Goal: Download file/media

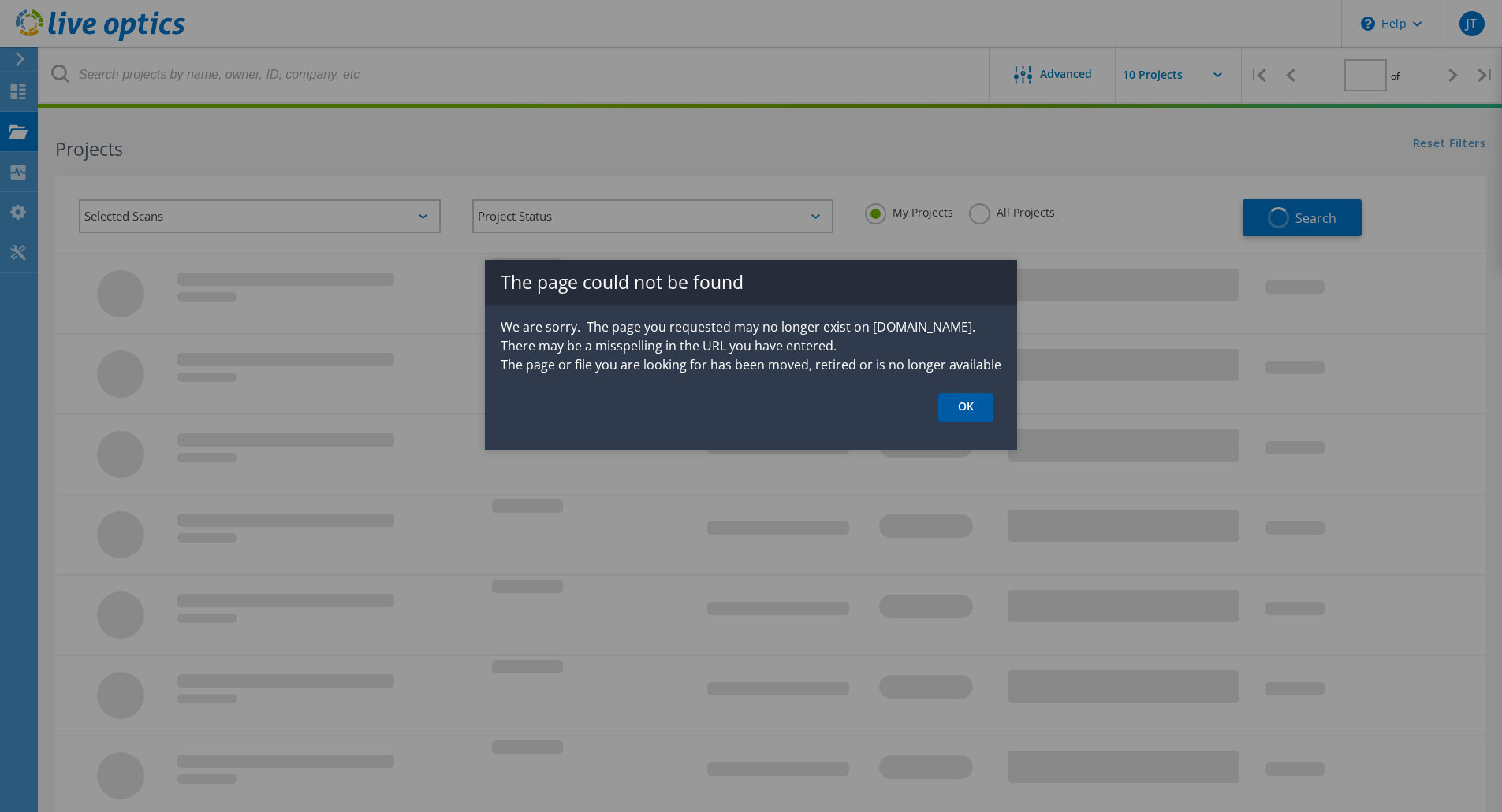
type input "1"
click at [967, 413] on link "OK" at bounding box center [965, 407] width 55 height 29
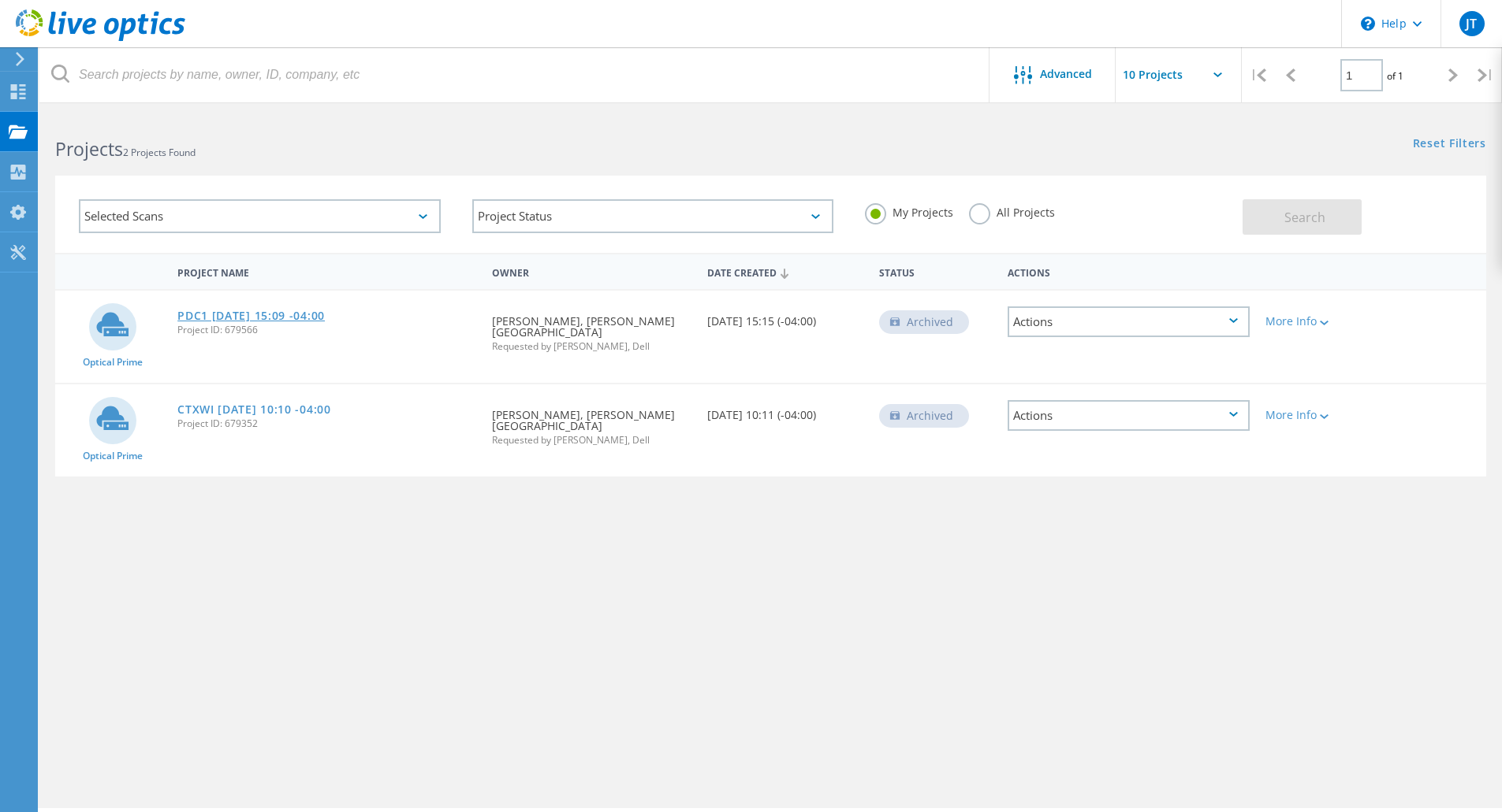
click at [285, 311] on link "PDC1 [DATE] 15:09 -04:00" at bounding box center [250, 316] width 147 height 11
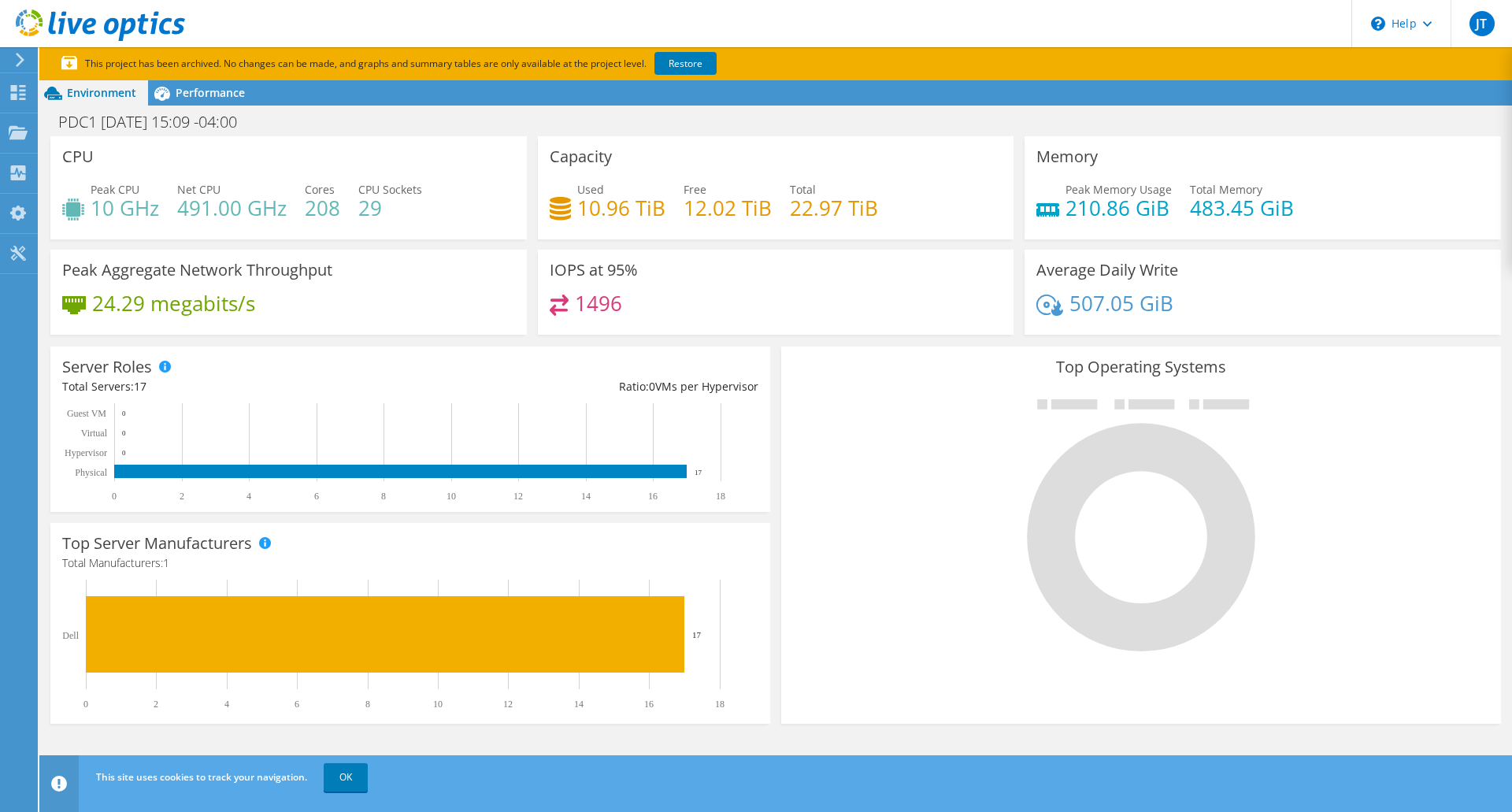
scroll to position [380, 0]
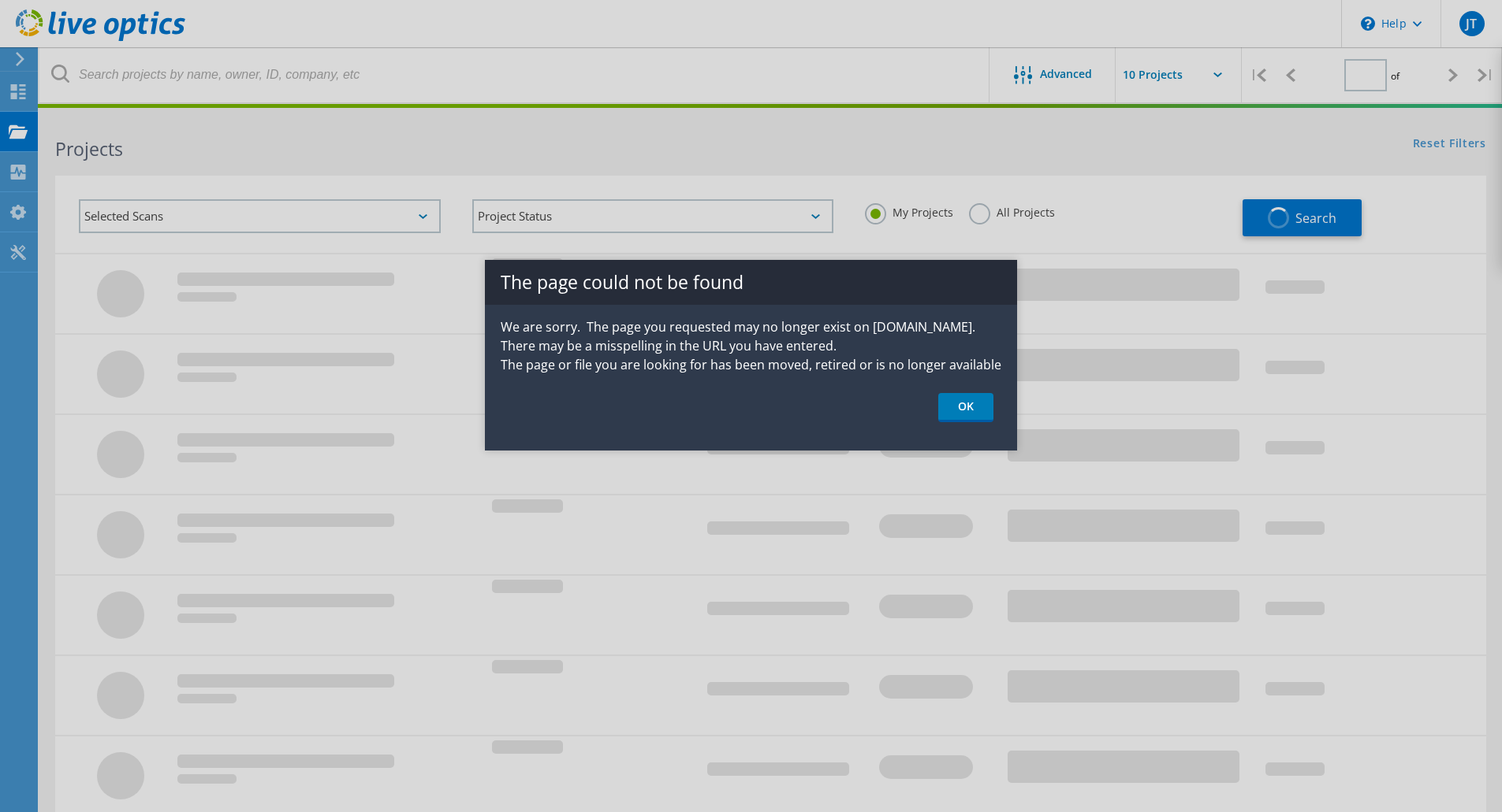
type input "1"
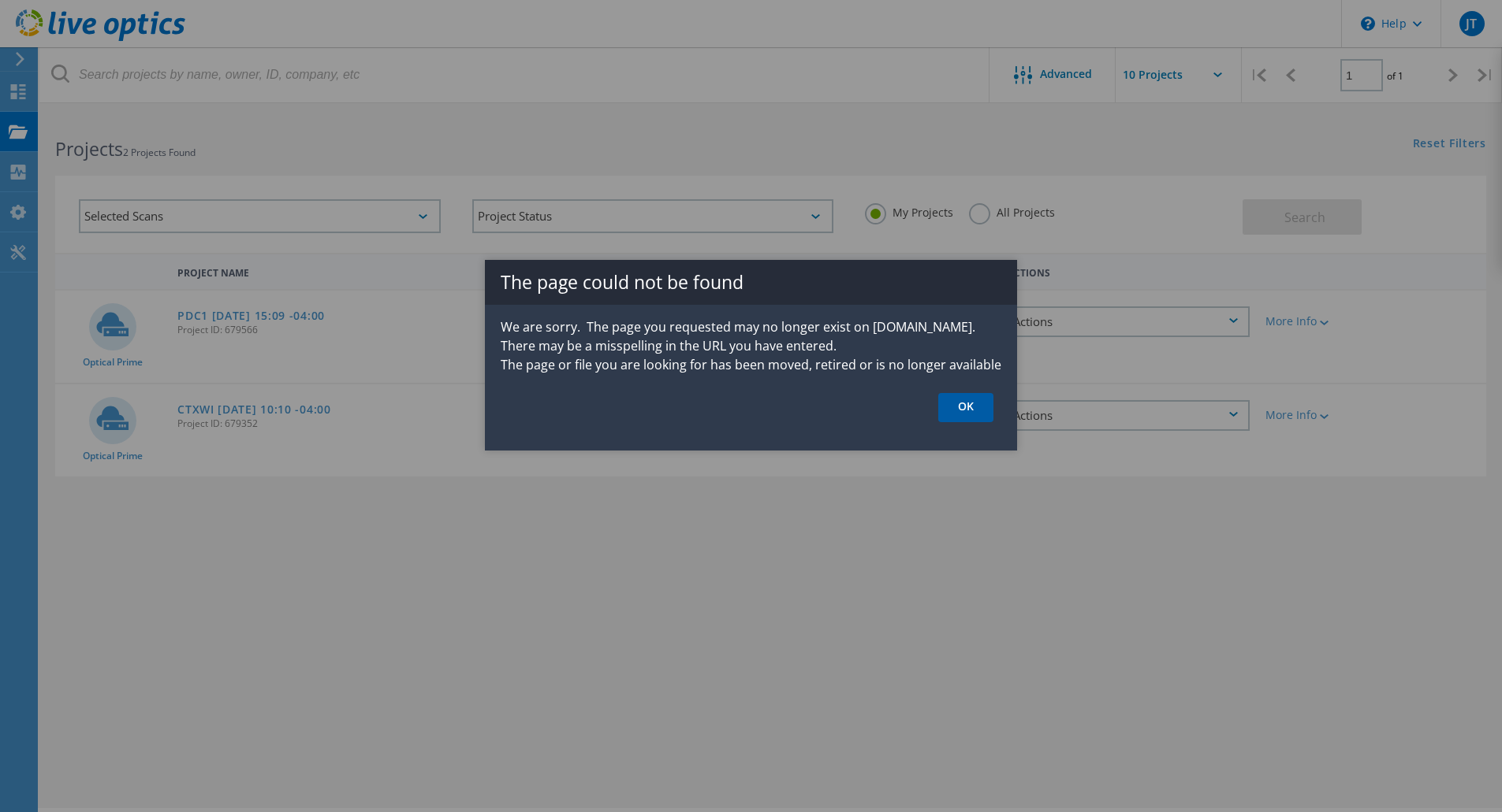
click at [962, 398] on link "OK" at bounding box center [965, 407] width 55 height 29
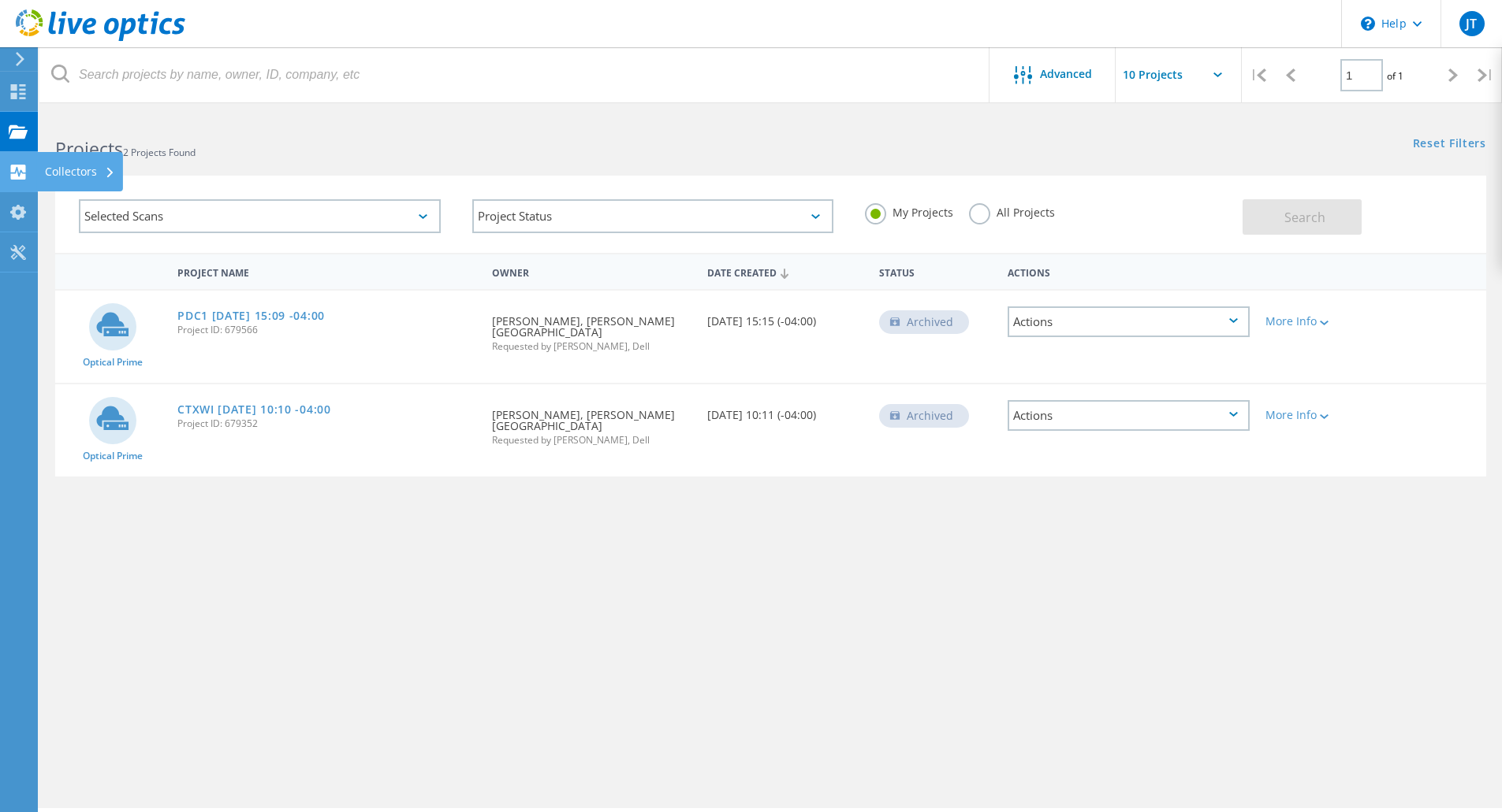
click at [60, 173] on div "Collectors" at bounding box center [80, 172] width 70 height 11
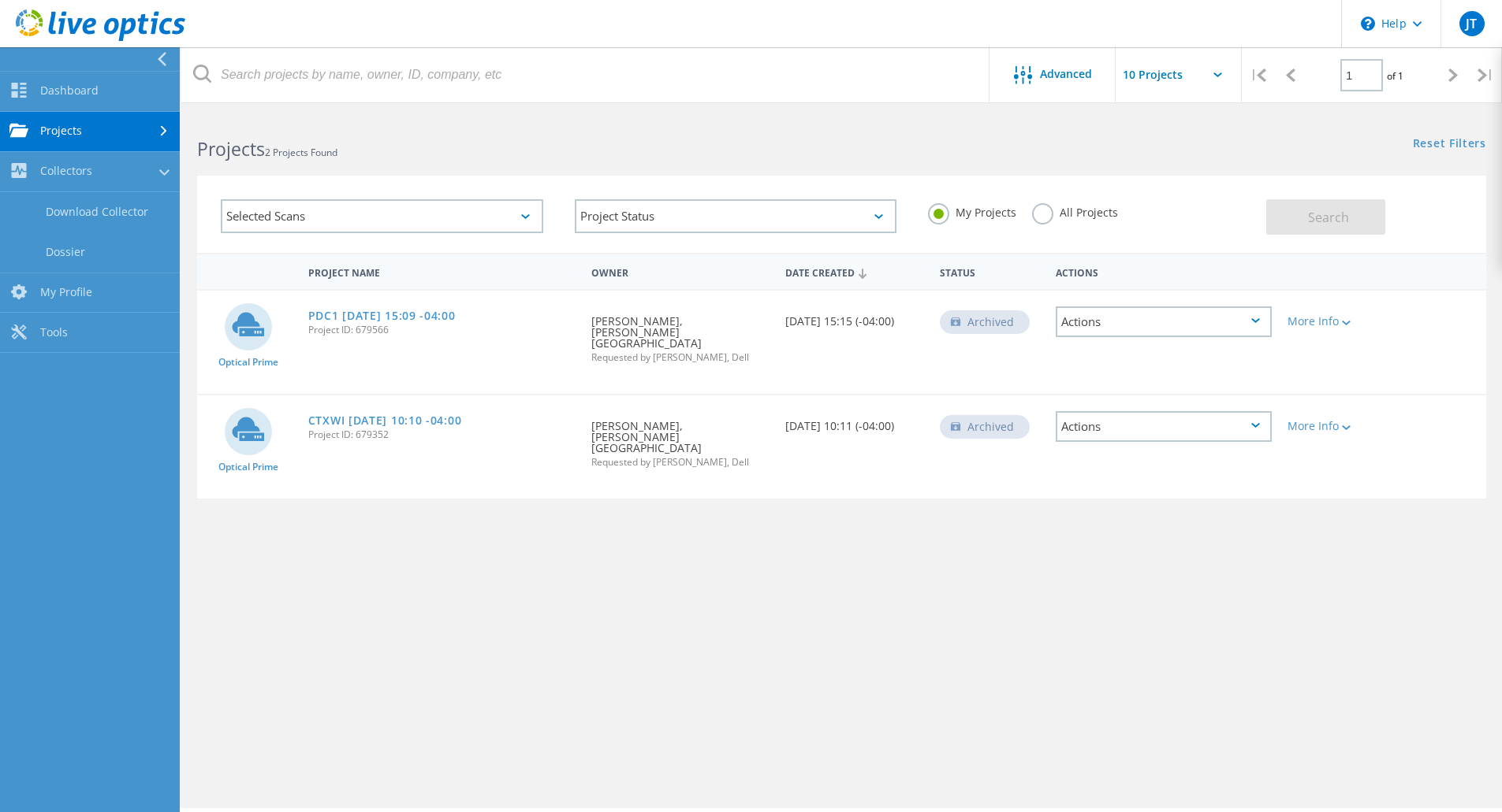
click at [64, 130] on link "Projects" at bounding box center [89, 132] width 180 height 40
click at [71, 83] on link "Dashboard" at bounding box center [89, 91] width 180 height 40
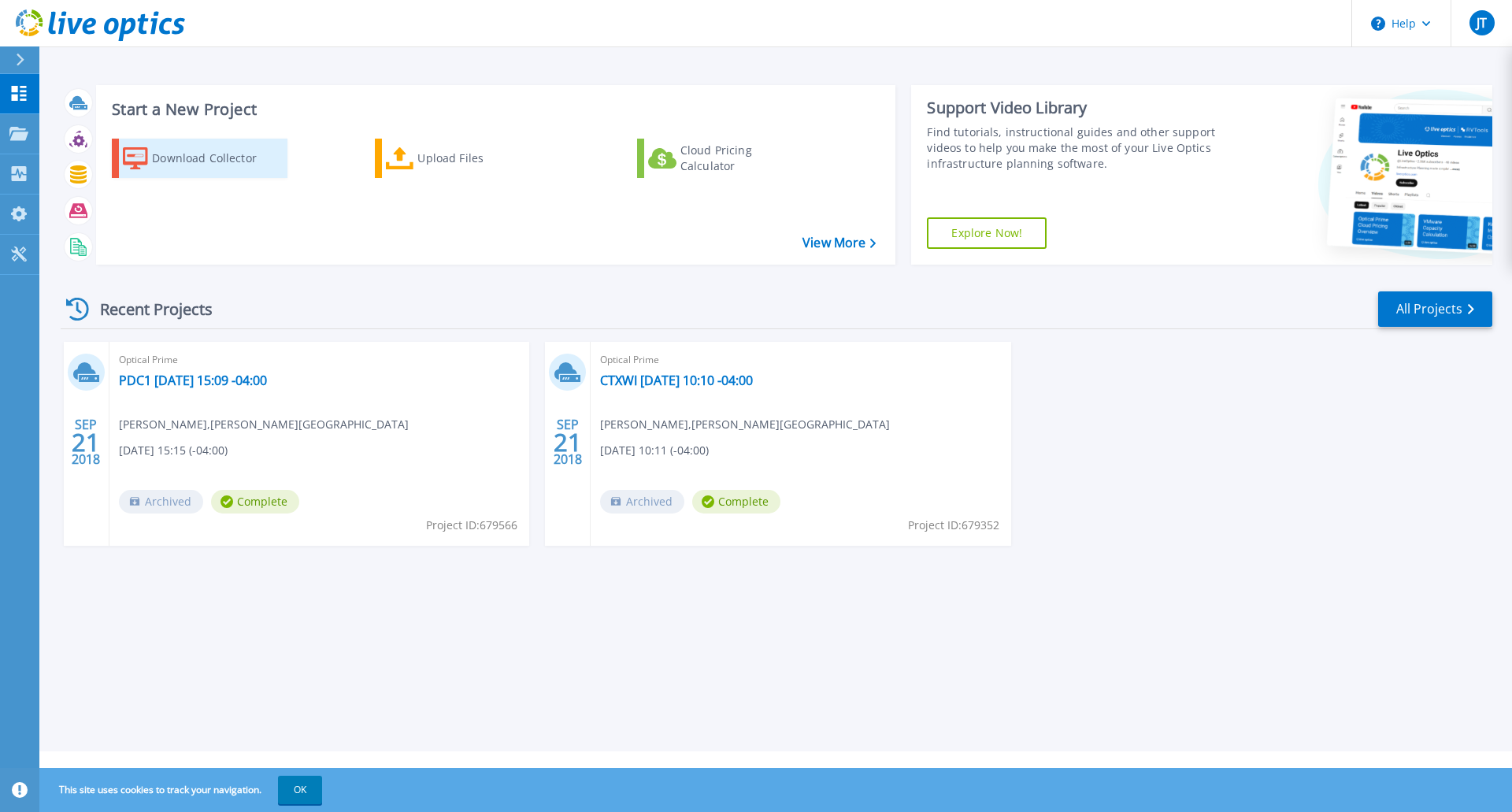
click at [153, 163] on div "Download Collector" at bounding box center [215, 158] width 126 height 32
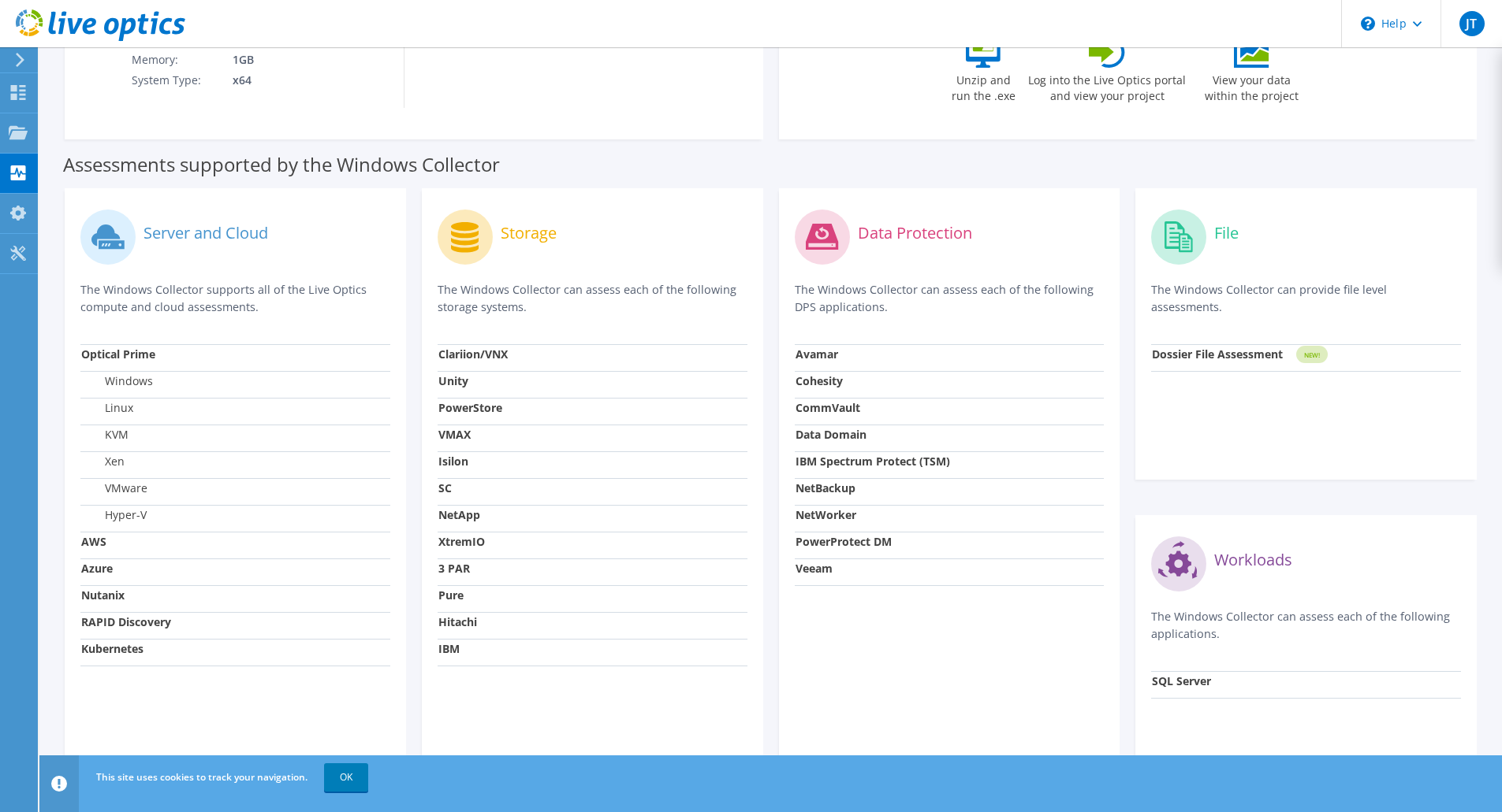
scroll to position [394, 0]
